Goal: Task Accomplishment & Management: Use online tool/utility

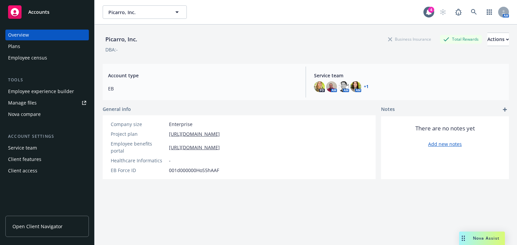
click at [23, 115] on div "Nova compare" at bounding box center [24, 114] width 33 height 11
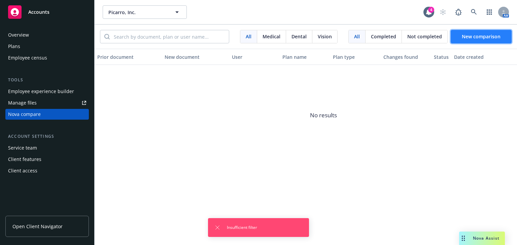
click at [479, 37] on span "New comparison" at bounding box center [481, 36] width 39 height 6
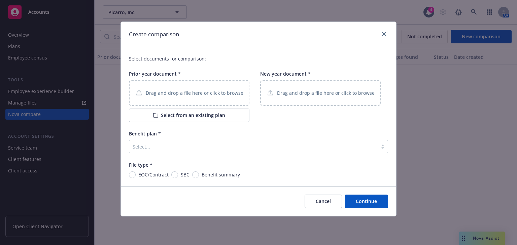
click at [171, 97] on div "Drag and drop a file here or click to browse" at bounding box center [189, 93] width 108 height 8
click at [321, 94] on p "Drag and drop a file here or click to browse" at bounding box center [326, 92] width 98 height 7
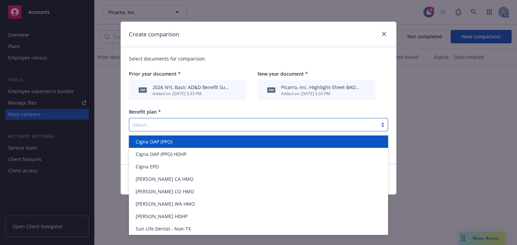
click at [215, 125] on div at bounding box center [254, 125] width 242 height 8
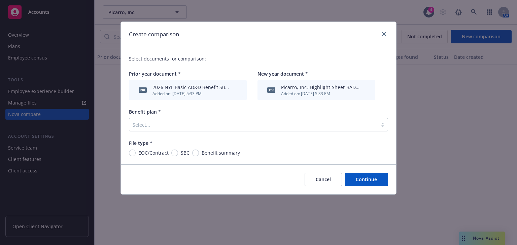
click at [205, 108] on div "Select documents for comparison: Prior year document * pdf 2026 NYL Basic AD&D …" at bounding box center [258, 105] width 275 height 117
click at [194, 154] on input "Benefit summary" at bounding box center [195, 153] width 7 height 7
radio input "true"
drag, startPoint x: 358, startPoint y: 179, endPoint x: 355, endPoint y: 177, distance: 3.6
click at [359, 179] on button "Continue" at bounding box center [365, 179] width 43 height 13
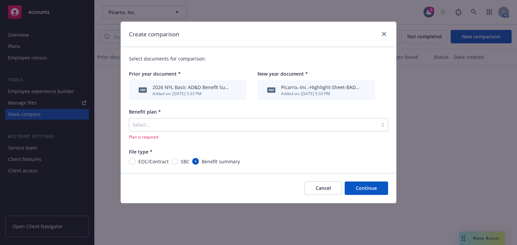
click at [193, 123] on div at bounding box center [254, 125] width 242 height 8
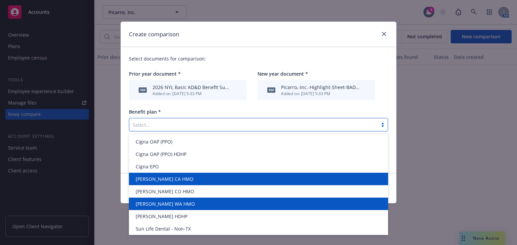
scroll to position [26, 0]
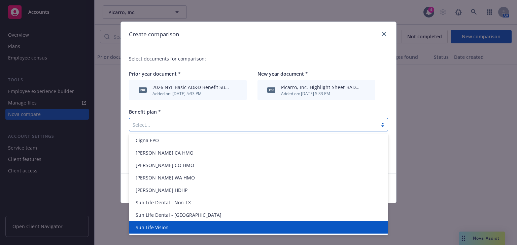
click at [176, 225] on div "Sun Life Vision" at bounding box center [258, 227] width 251 height 7
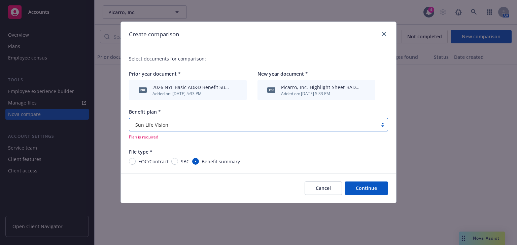
click at [358, 191] on button "Continue" at bounding box center [365, 188] width 43 height 13
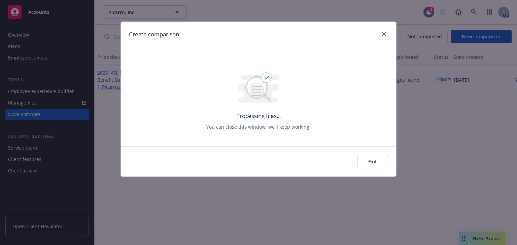
click at [372, 163] on button "Exit" at bounding box center [372, 161] width 31 height 13
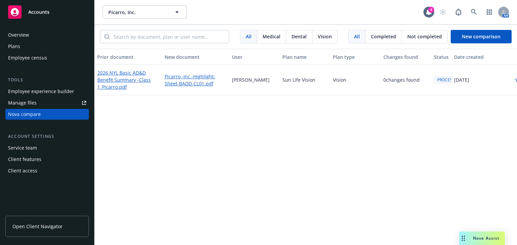
scroll to position [0, 35]
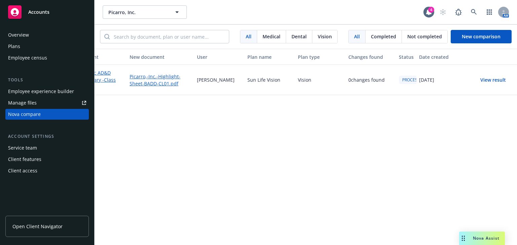
click at [493, 80] on button "View result" at bounding box center [492, 79] width 47 height 13
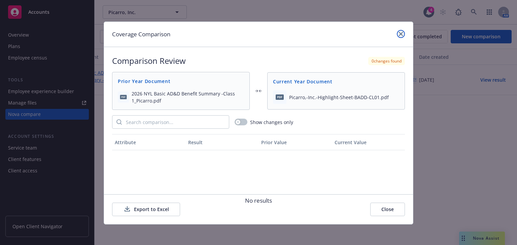
click at [398, 36] on link "close" at bounding box center [401, 34] width 8 height 8
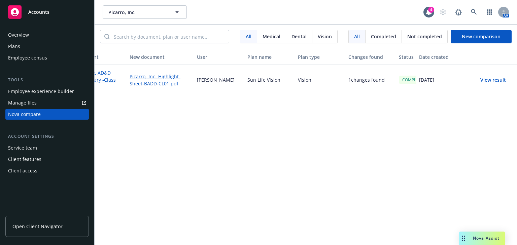
click at [31, 94] on div "Employee experience builder" at bounding box center [41, 91] width 66 height 11
